Goal: Transaction & Acquisition: Purchase product/service

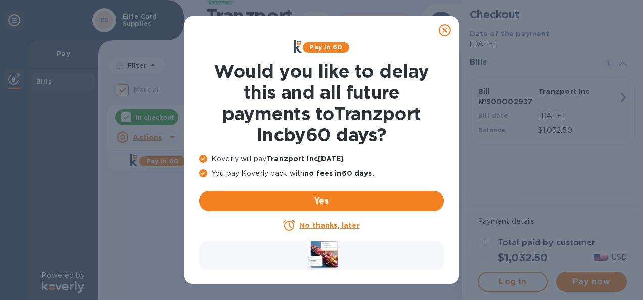
click at [492, 178] on div "Pay in 60 Would you like to delay this and all future payments to Tranzport Inc…" at bounding box center [321, 150] width 643 height 300
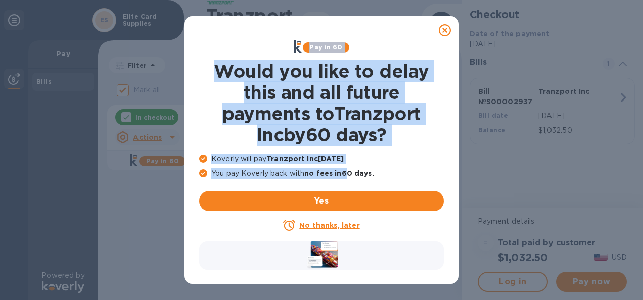
drag, startPoint x: 444, startPoint y: 32, endPoint x: 348, endPoint y: 181, distance: 177.1
click at [348, 181] on div "Pay in 60 Would you like to delay this and all future payments to Tranzport Inc…" at bounding box center [321, 150] width 275 height 268
drag, startPoint x: 348, startPoint y: 181, endPoint x: 345, endPoint y: 228, distance: 47.1
click at [345, 228] on u "No thanks, later" at bounding box center [329, 225] width 60 height 8
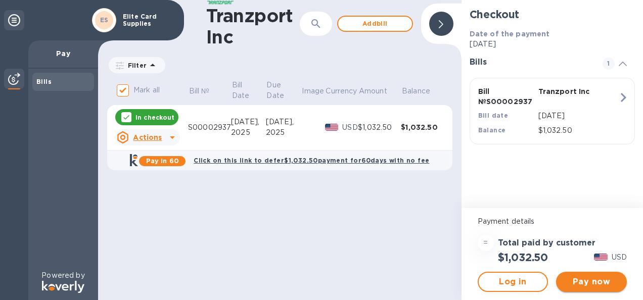
click at [584, 284] on span "Pay now" at bounding box center [591, 282] width 55 height 12
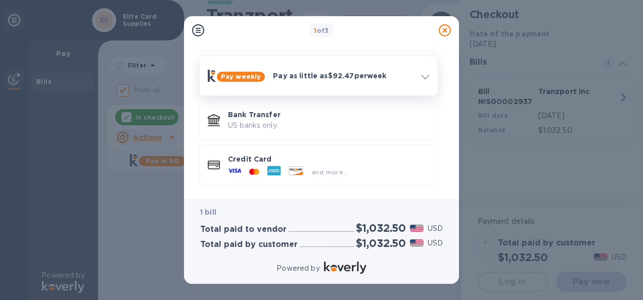
scroll to position [78, 0]
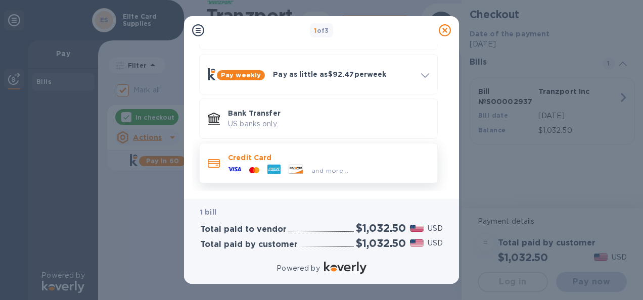
click at [273, 153] on p "Credit Card" at bounding box center [328, 158] width 201 height 10
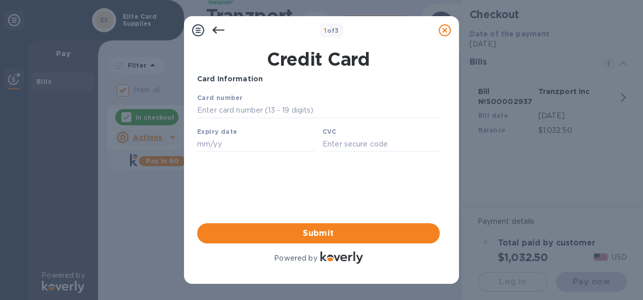
scroll to position [0, 0]
click at [217, 30] on icon at bounding box center [218, 30] width 12 height 12
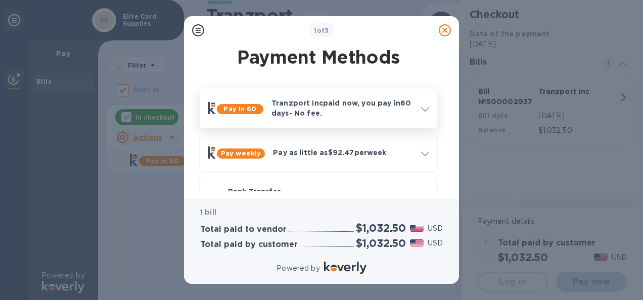
scroll to position [78, 0]
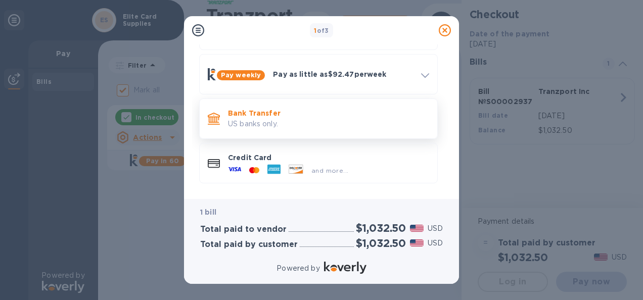
click at [316, 113] on p "Bank Transfer" at bounding box center [328, 113] width 201 height 10
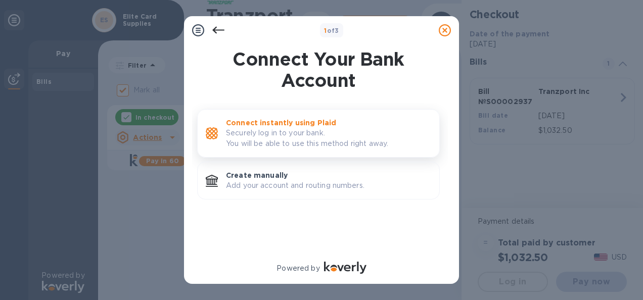
click at [303, 134] on p "Securely log in to your bank. You will be able to use this method right away." at bounding box center [328, 138] width 205 height 21
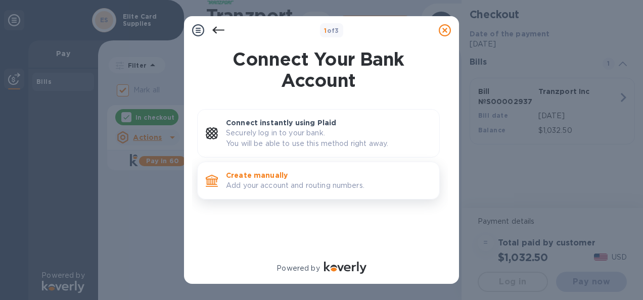
click at [265, 183] on p "Add your account and routing numbers." at bounding box center [328, 185] width 205 height 11
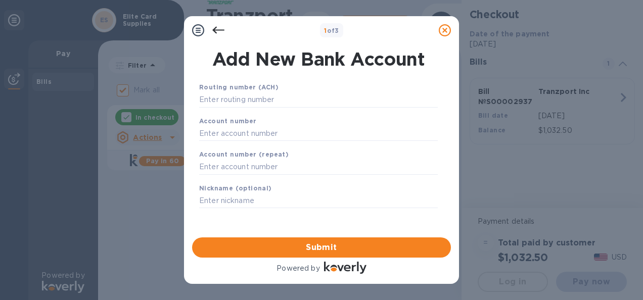
click at [265, 183] on div "Nickname (optional)" at bounding box center [318, 196] width 247 height 34
click at [309, 107] on input "text" at bounding box center [318, 99] width 238 height 15
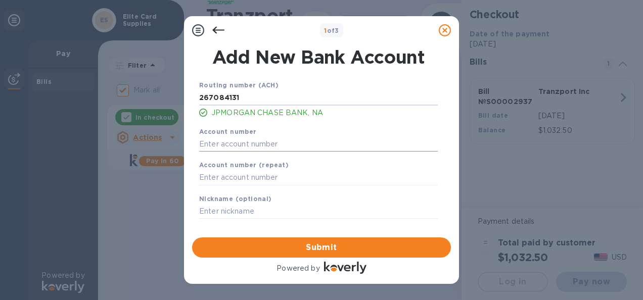
type input "267084131"
click at [290, 140] on input "text" at bounding box center [318, 143] width 238 height 15
type input "669056320"
click at [282, 178] on input "text" at bounding box center [318, 177] width 238 height 15
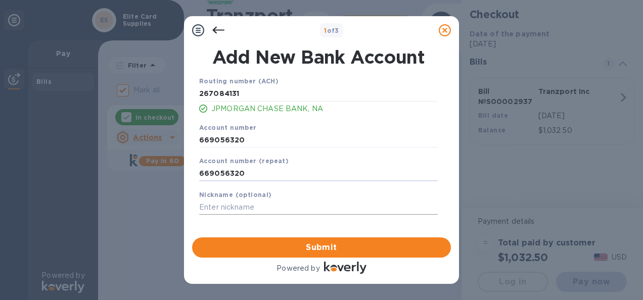
type input "669056320"
click at [267, 208] on input "text" at bounding box center [318, 207] width 238 height 15
type input "Chase"
click at [325, 250] on span "Submit" at bounding box center [321, 248] width 243 height 12
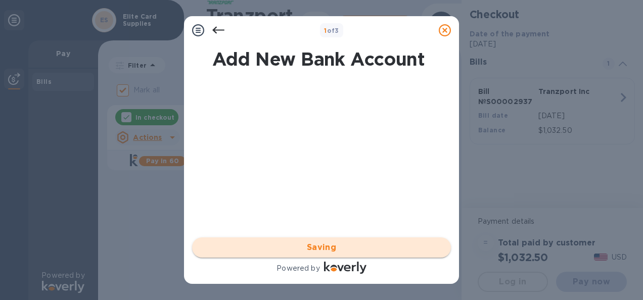
scroll to position [0, 0]
